Goal: Navigation & Orientation: Understand site structure

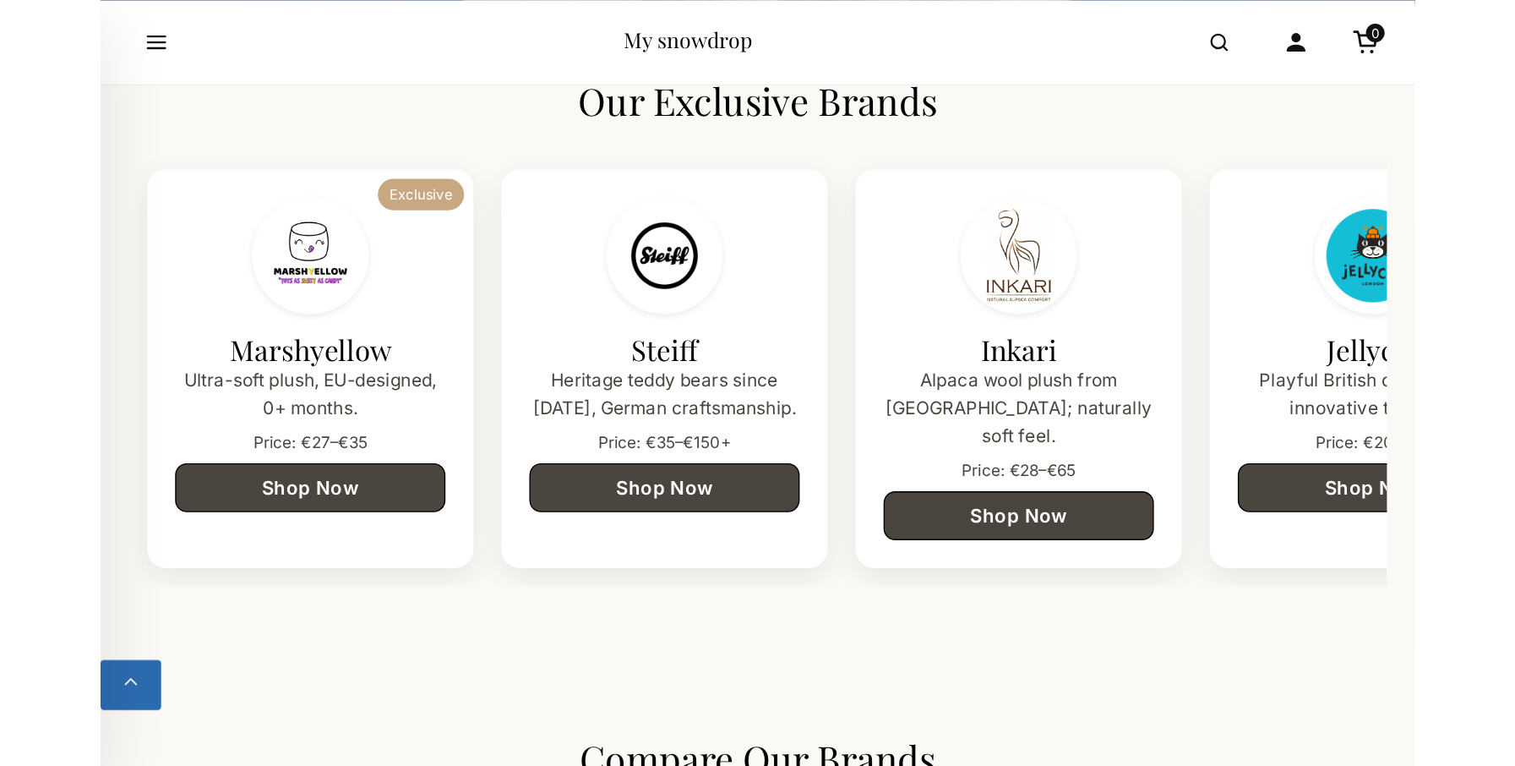
scroll to position [292, 0]
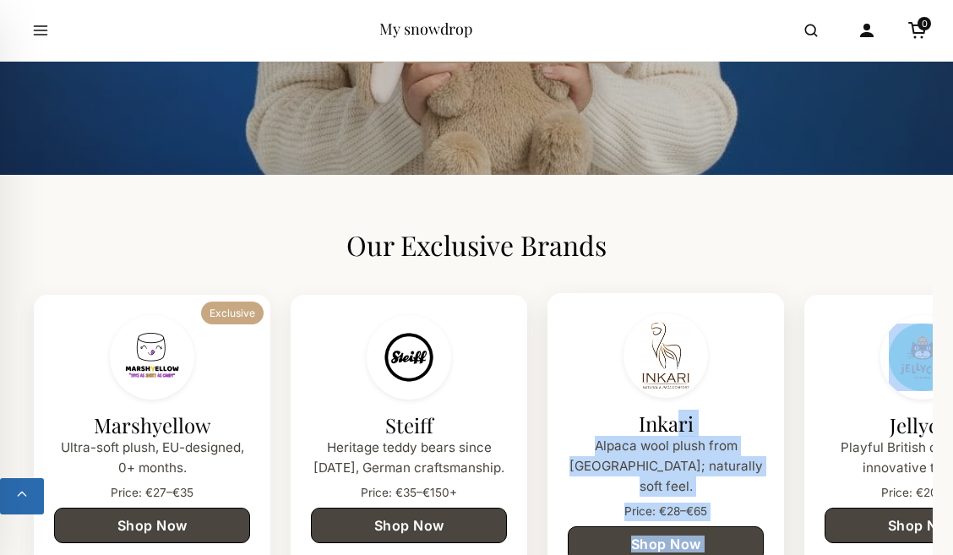
drag, startPoint x: 903, startPoint y: 407, endPoint x: 679, endPoint y: 420, distance: 225.2
click at [679, 420] on div "Exclusive Marshyellow Ultra-soft plush, EU-designed, 0+ months. Price: €27–€35 …" at bounding box center [476, 439] width 913 height 316
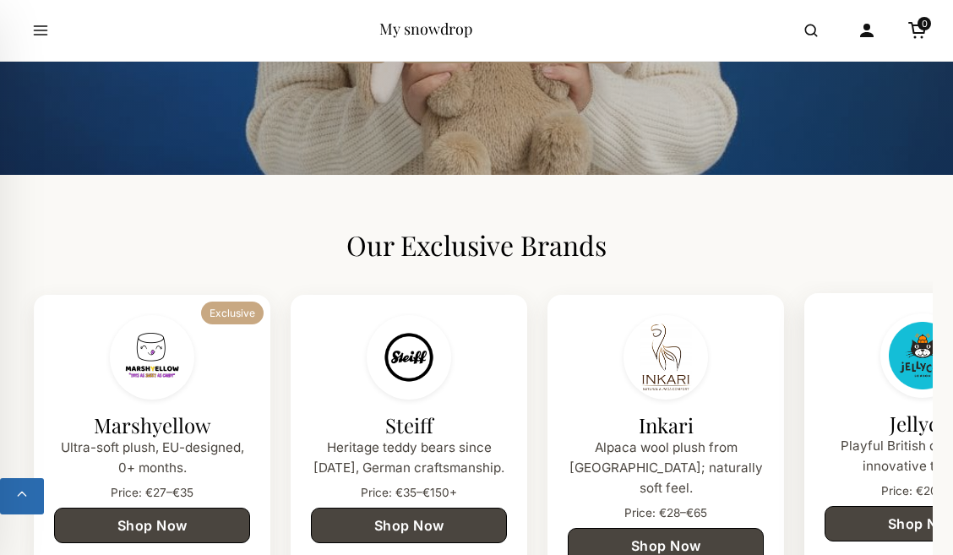
click at [897, 382] on img at bounding box center [923, 356] width 68 height 68
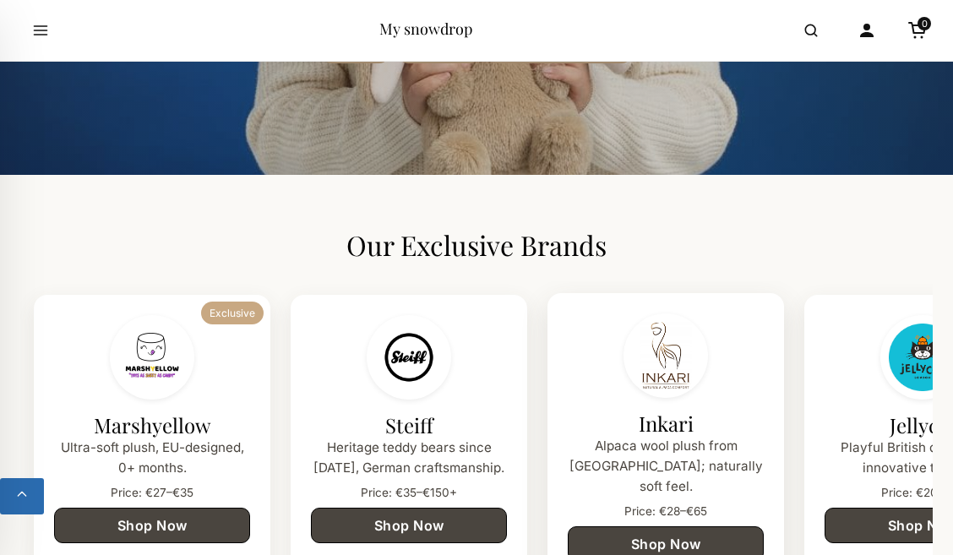
click at [708, 398] on div "Inkari Alpaca wool plush from [GEOGRAPHIC_DATA]; naturally soft feel. Price: €2…" at bounding box center [666, 437] width 237 height 289
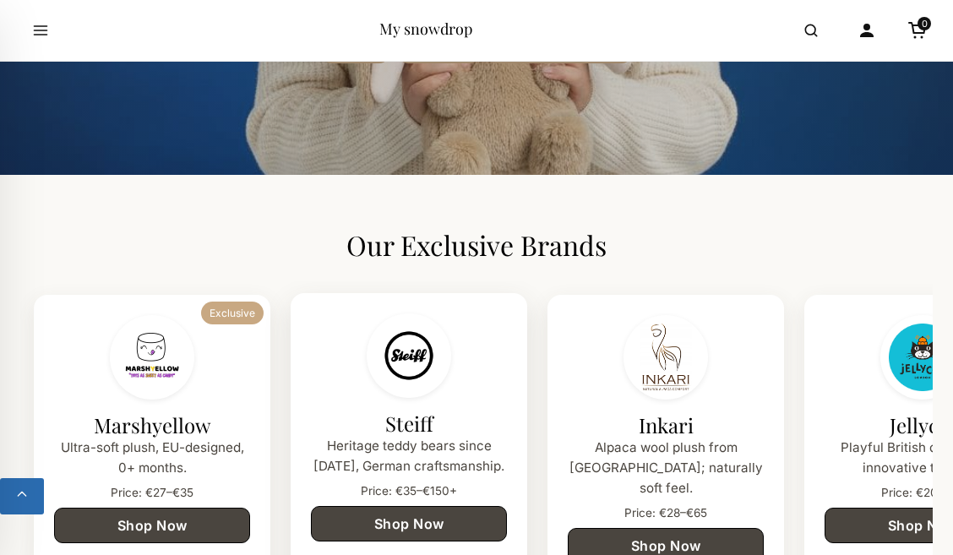
click at [491, 412] on h3 "Steiff" at bounding box center [409, 424] width 196 height 25
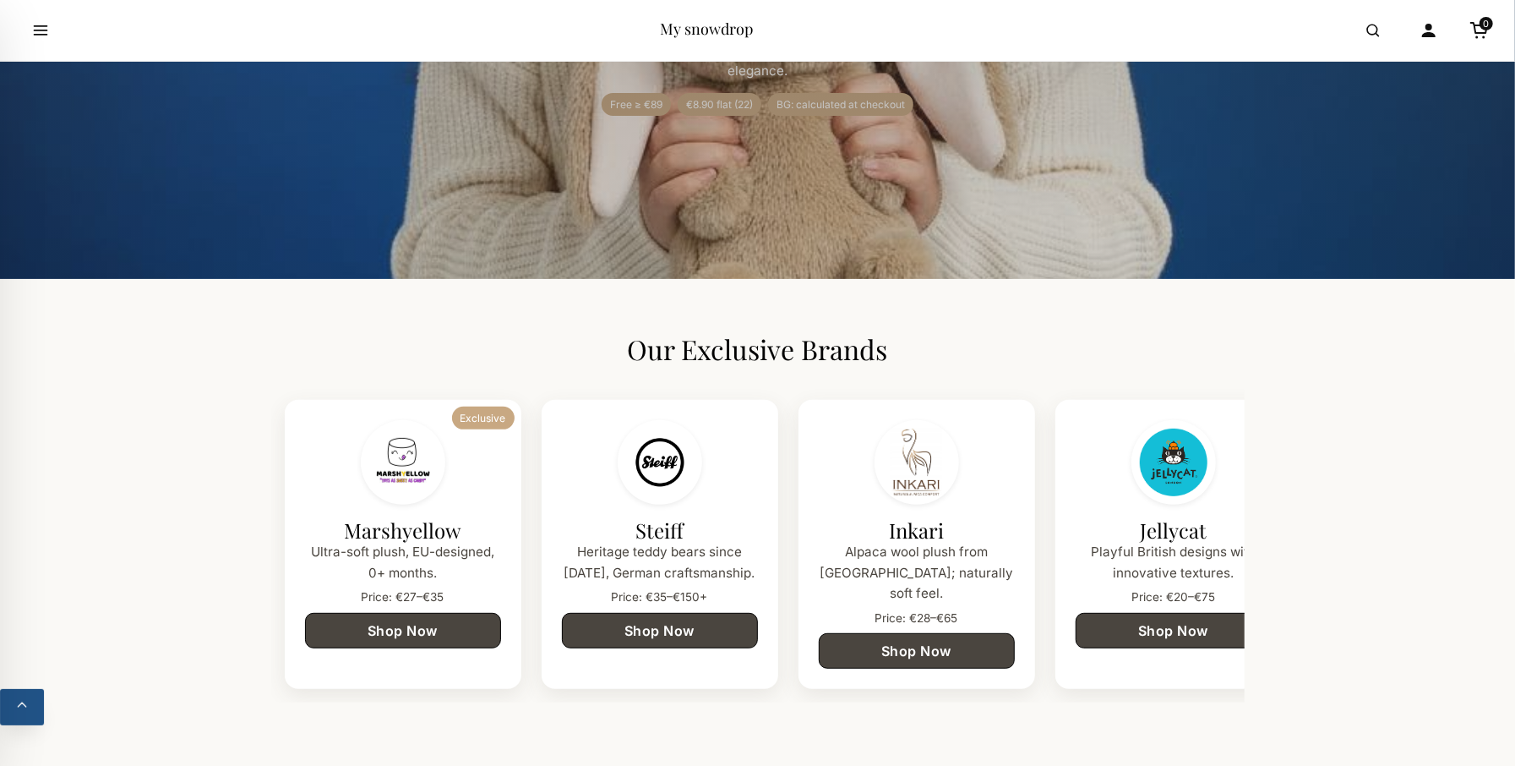
click at [24, 554] on button "Back to top" at bounding box center [22, 707] width 44 height 36
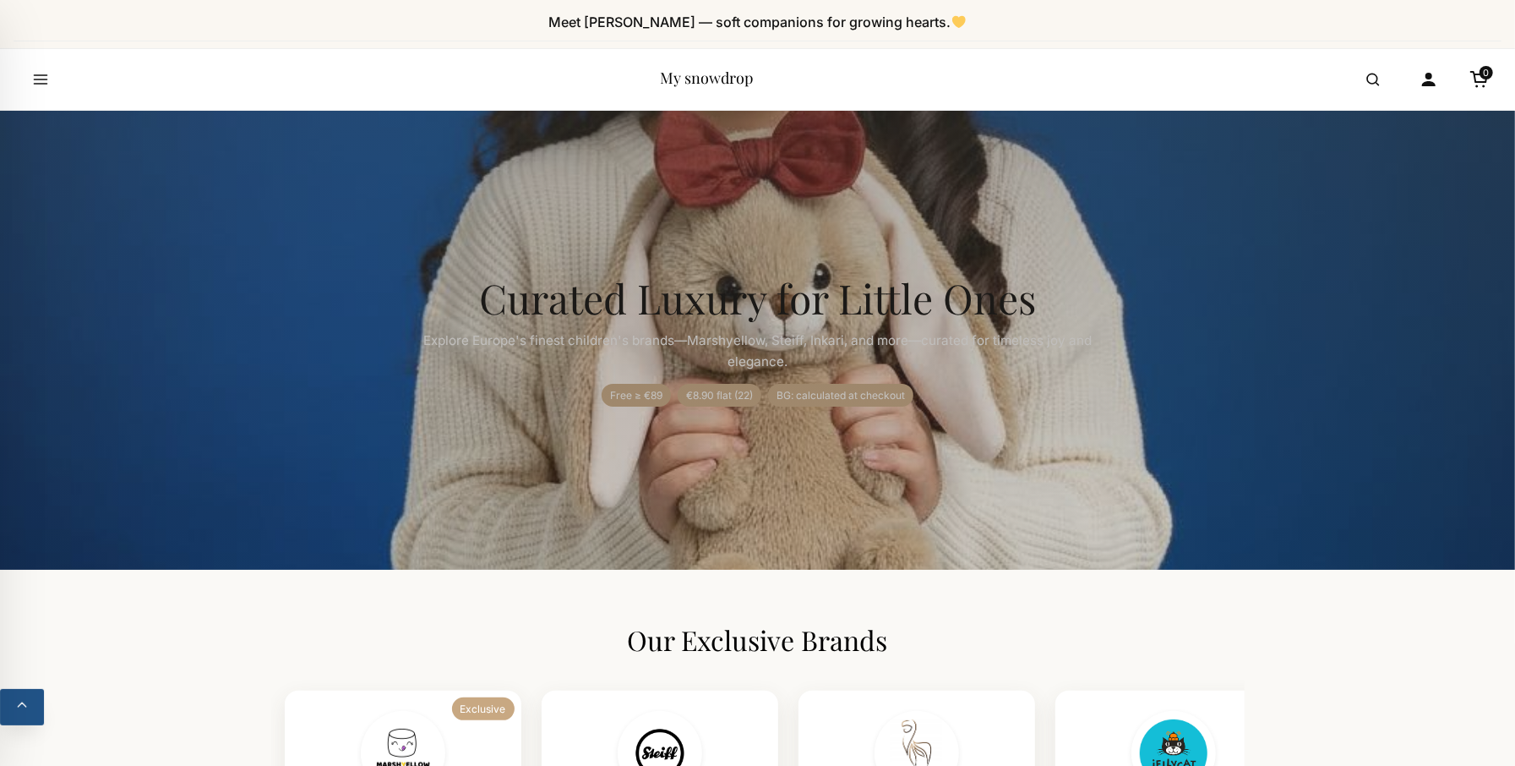
scroll to position [0, 0]
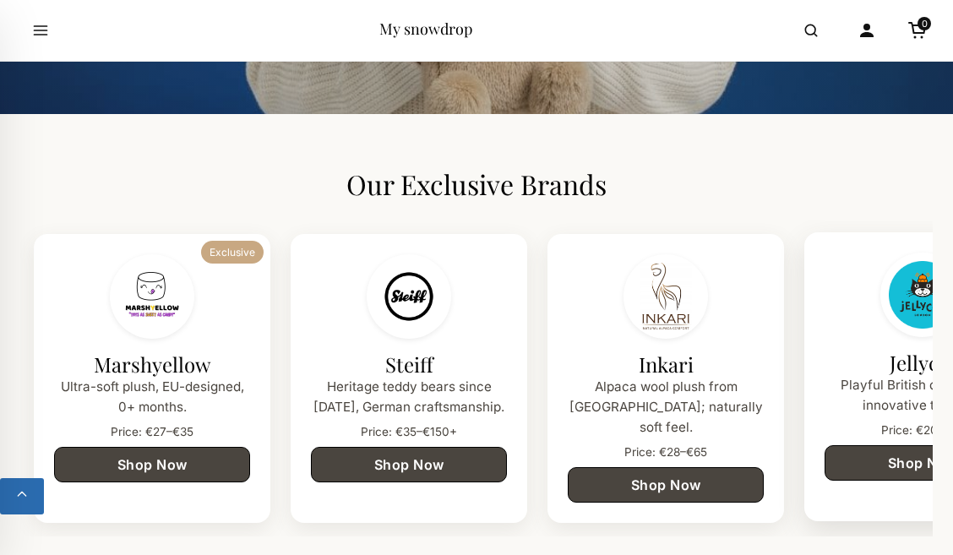
scroll to position [332, 0]
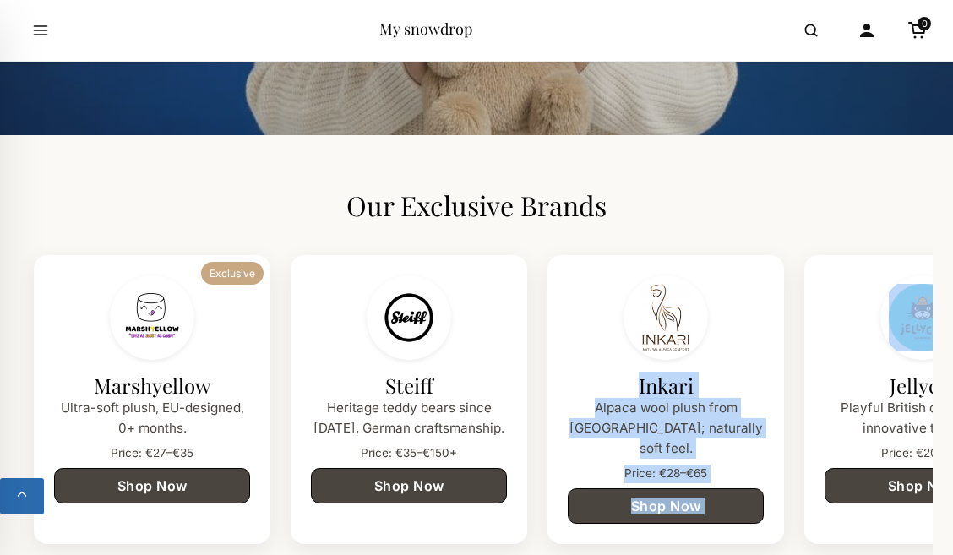
drag, startPoint x: 794, startPoint y: 375, endPoint x: 542, endPoint y: 381, distance: 252.8
click at [542, 381] on div "Exclusive Marshyellow Ultra-soft plush, EU-designed, 0+ months. Price: €27–€35 …" at bounding box center [476, 400] width 913 height 316
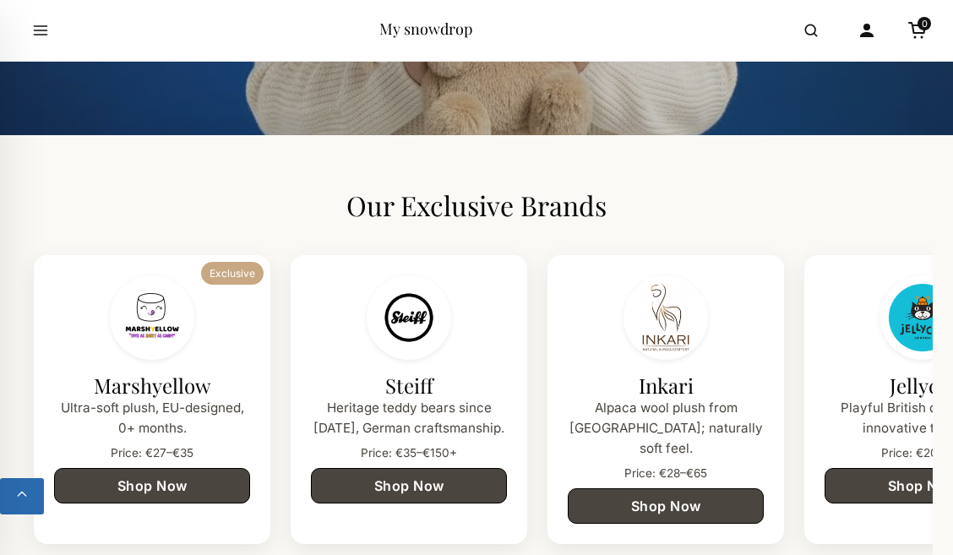
click at [787, 232] on section "Our Exclusive Brands Exclusive Marshyellow Ultra-soft plush, EU-designed, 0+ mo…" at bounding box center [476, 374] width 913 height 478
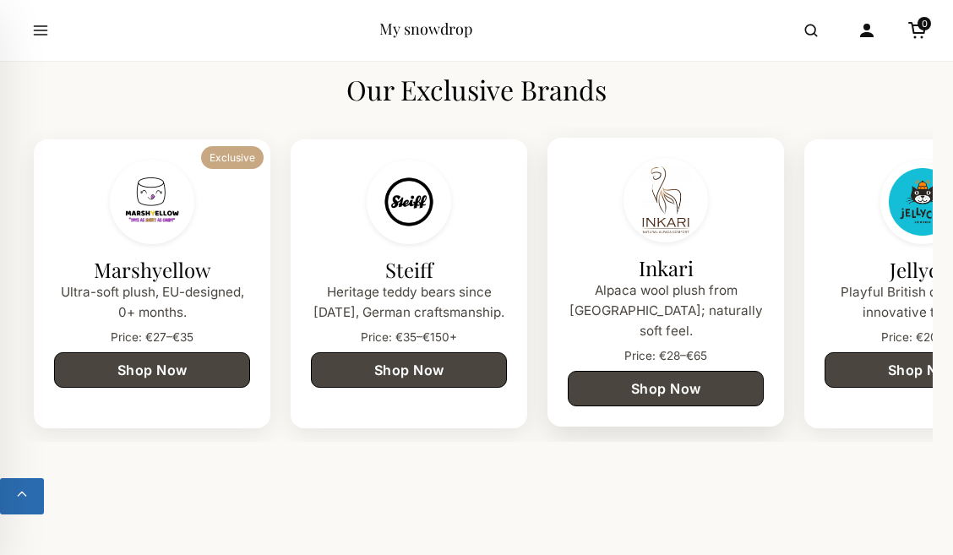
scroll to position [444, 0]
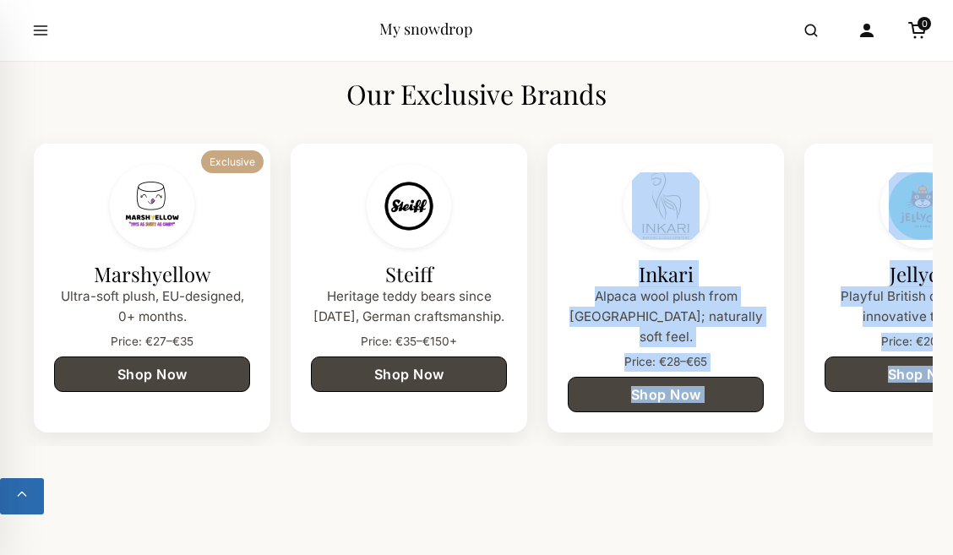
drag, startPoint x: 799, startPoint y: 417, endPoint x: 490, endPoint y: 417, distance: 309.3
click at [490, 417] on div "Exclusive Marshyellow Ultra-soft plush, EU-designed, 0+ months. Price: €27–€35 …" at bounding box center [476, 288] width 913 height 316
click at [662, 425] on div "Exclusive Marshyellow Ultra-soft plush, EU-designed, 0+ months. Price: €27–€35 …" at bounding box center [476, 288] width 913 height 316
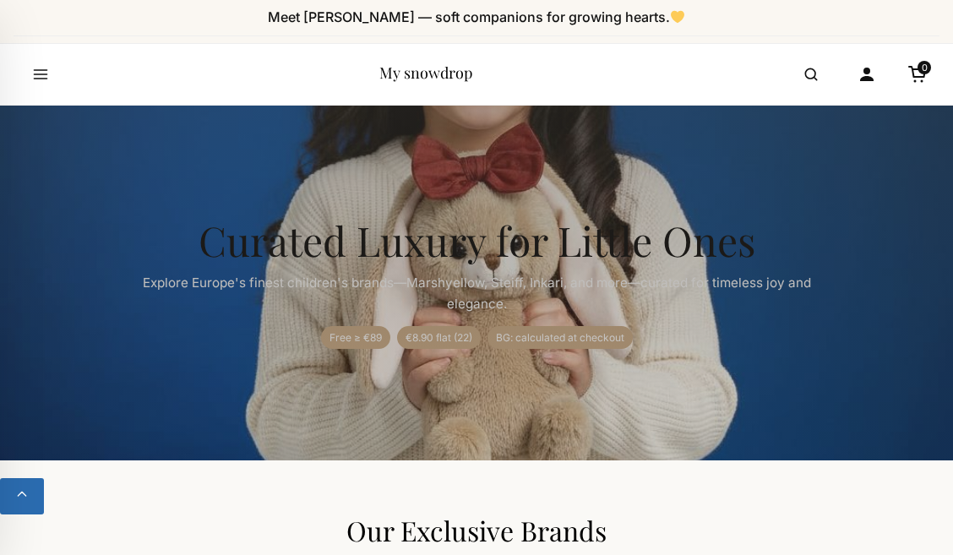
scroll to position [0, 0]
